Goal: Transaction & Acquisition: Purchase product/service

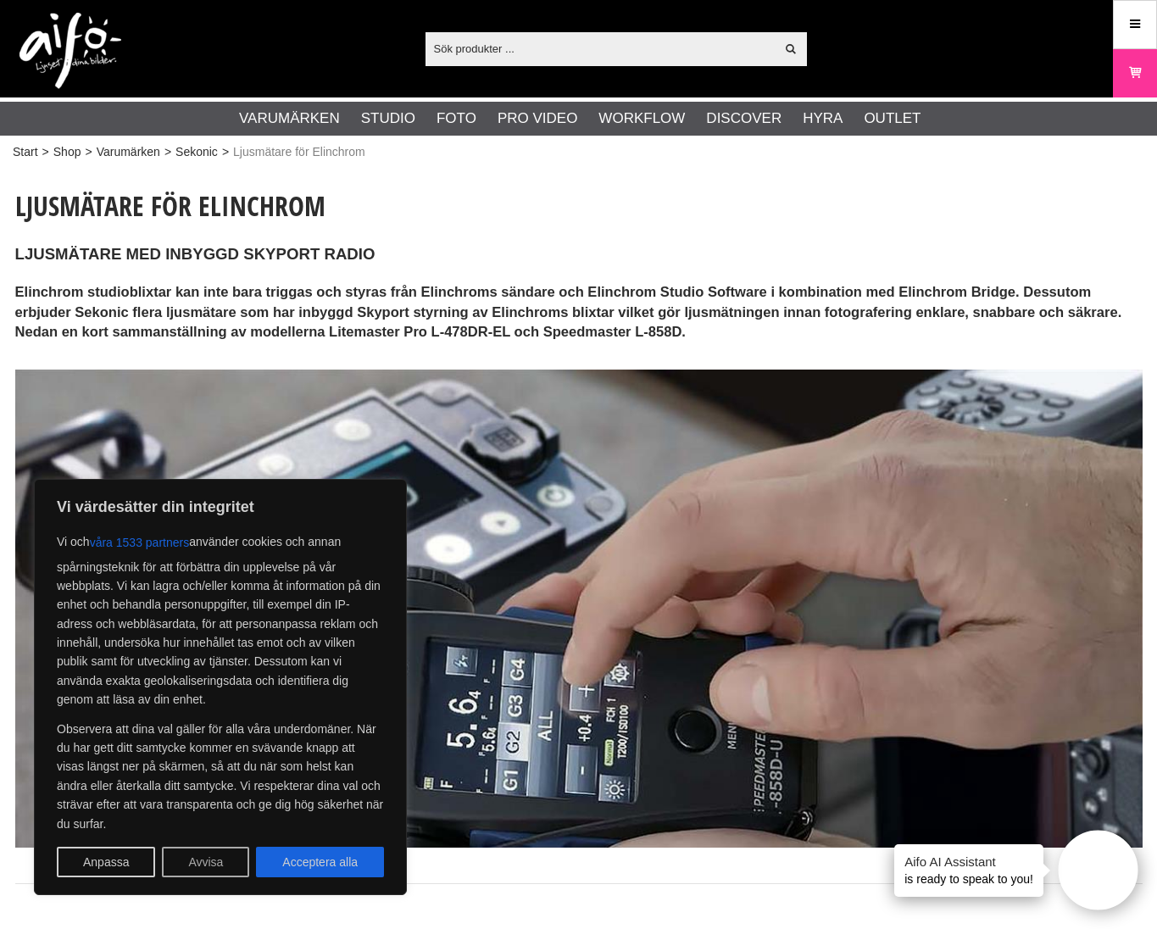
click at [188, 860] on button "Avvisa" at bounding box center [205, 862] width 87 height 31
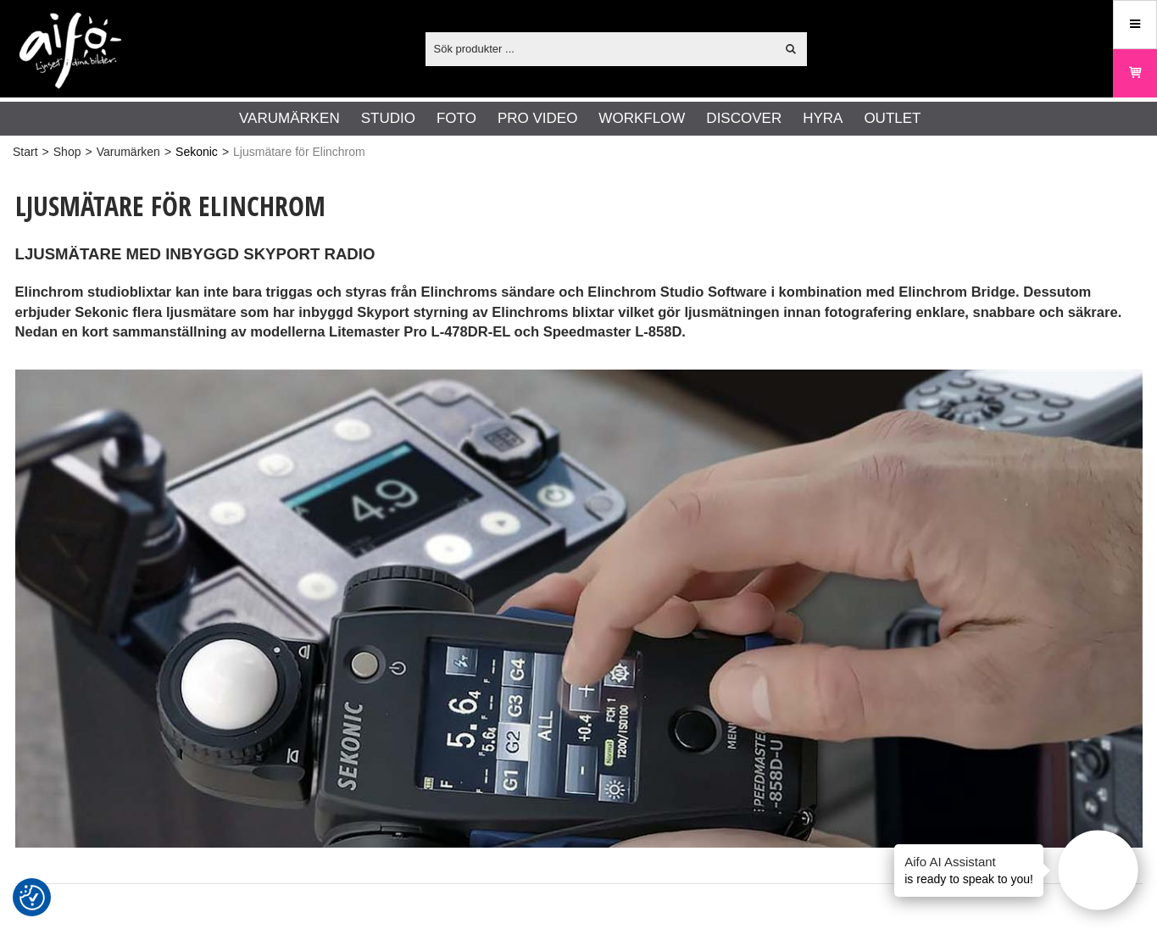
click at [205, 152] on link "Sekonic" at bounding box center [196, 152] width 42 height 18
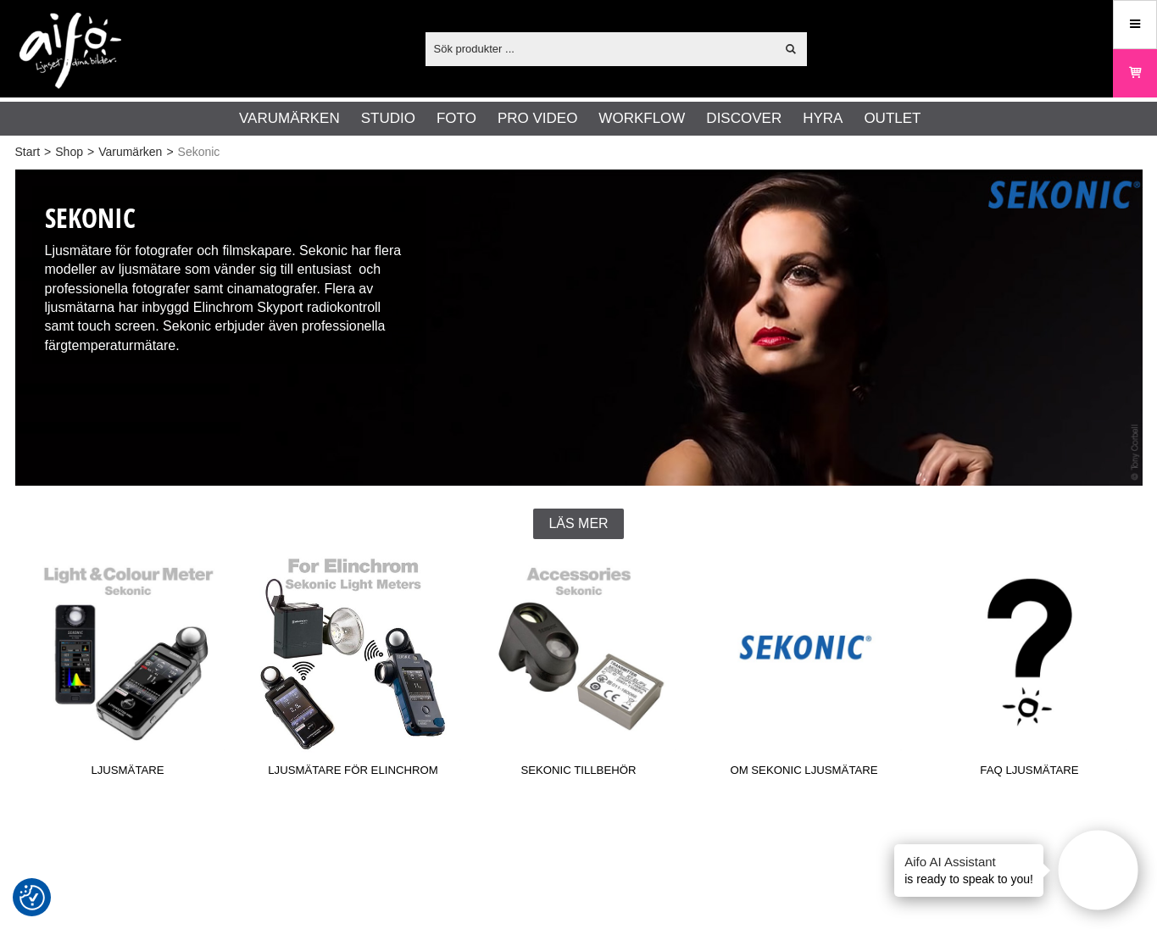
click at [314, 678] on link "Ljusmätare för Elinchrom" at bounding box center [353, 670] width 225 height 229
